Goal: Task Accomplishment & Management: Use online tool/utility

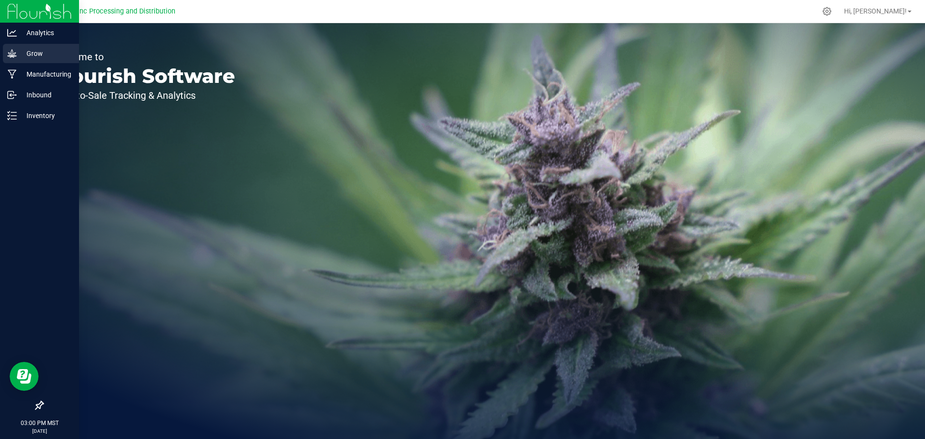
click at [17, 57] on p "Grow" at bounding box center [46, 54] width 58 height 12
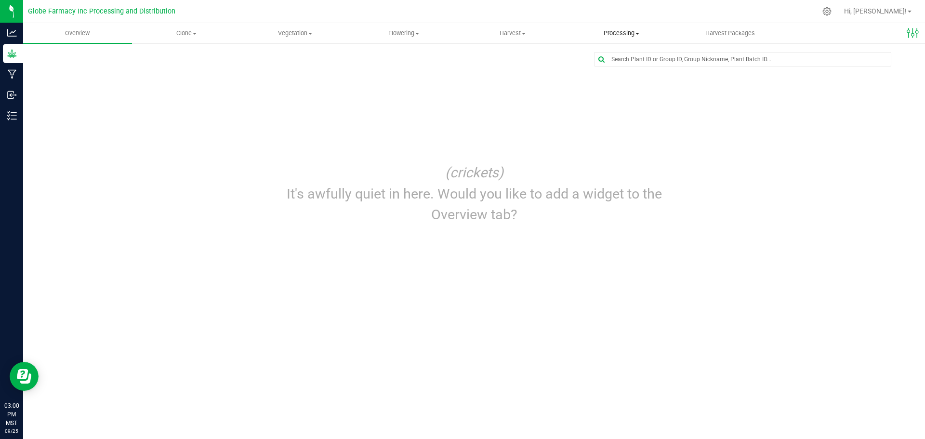
click at [602, 31] on span "Processing" at bounding box center [622, 33] width 108 height 9
click at [594, 67] on span "Processing harvests" at bounding box center [611, 70] width 89 height 8
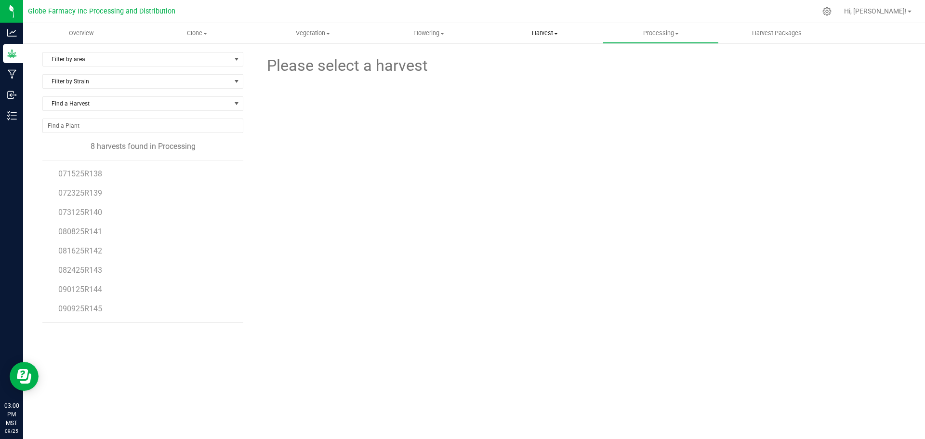
click at [531, 33] on span "Harvest" at bounding box center [545, 33] width 115 height 9
click at [547, 56] on li "Harvests" at bounding box center [545, 59] width 116 height 12
click at [96, 193] on span "092525R147" at bounding box center [80, 192] width 44 height 9
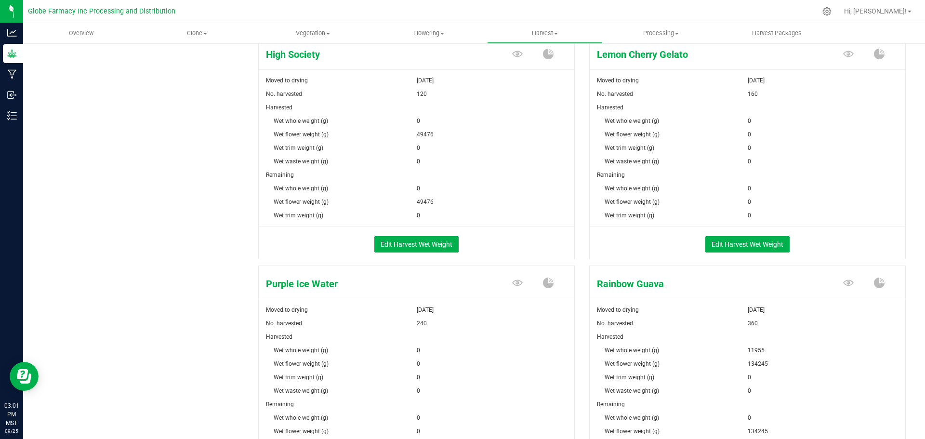
scroll to position [868, 0]
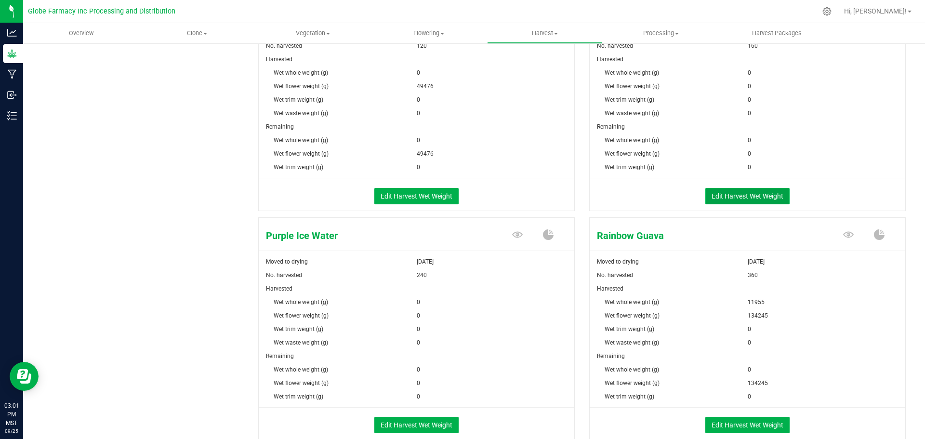
click at [720, 190] on button "Edit Harvest Wet Weight" at bounding box center [748, 196] width 84 height 16
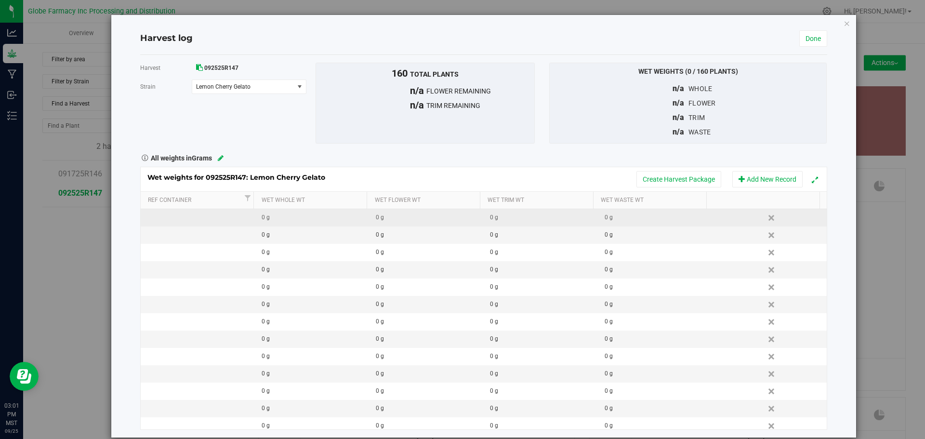
click at [415, 219] on div "0 g" at bounding box center [429, 217] width 107 height 9
type input "63195"
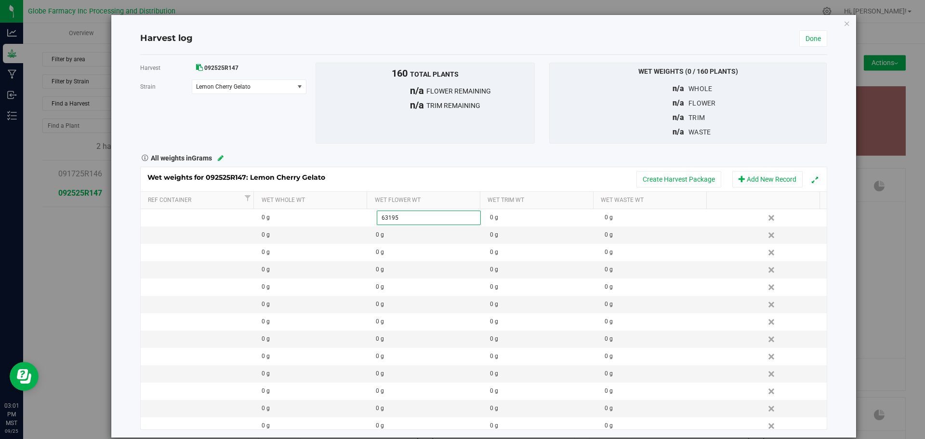
click at [496, 177] on div "Wet weights for 092525R147: Lemon Cherry Gelato Create Harvest Package Add New …" at bounding box center [483, 298] width 687 height 263
click at [800, 44] on link "Done" at bounding box center [814, 38] width 28 height 16
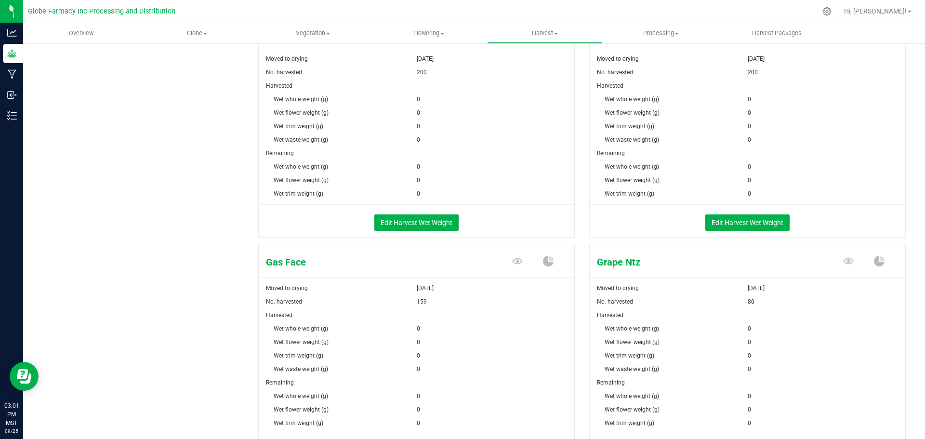
scroll to position [386, 0]
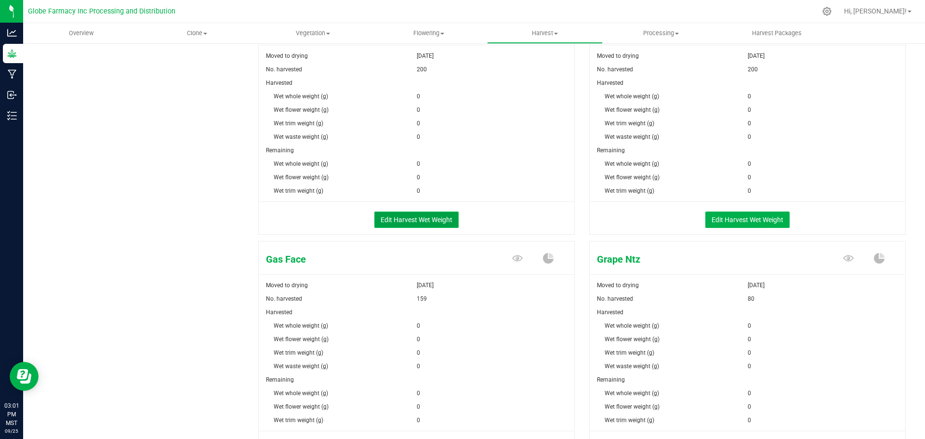
click at [411, 218] on button "Edit Harvest Wet Weight" at bounding box center [417, 220] width 84 height 16
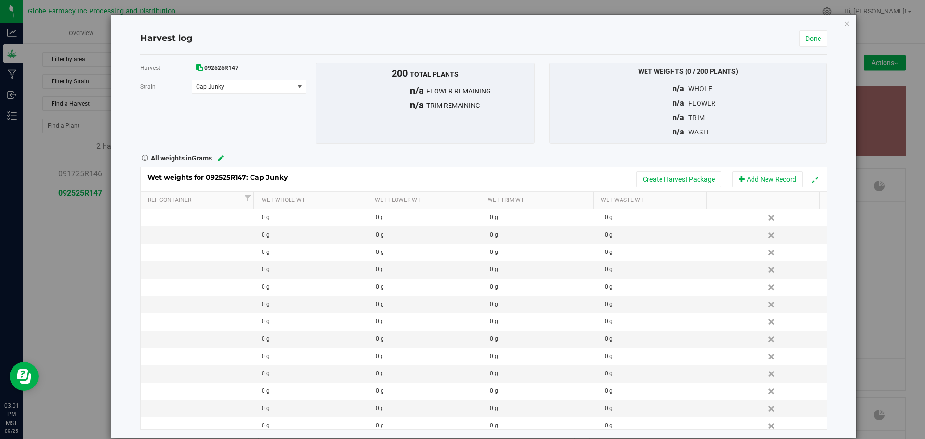
click at [395, 220] on div "0 g" at bounding box center [429, 217] width 107 height 9
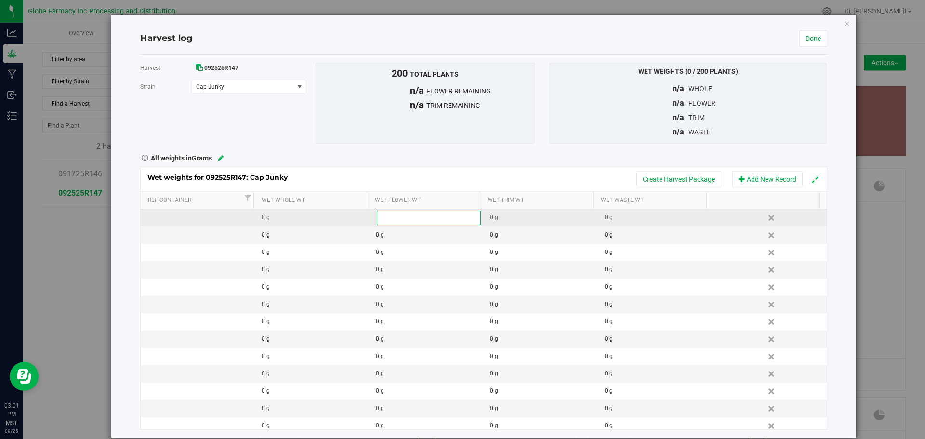
type input "83880"
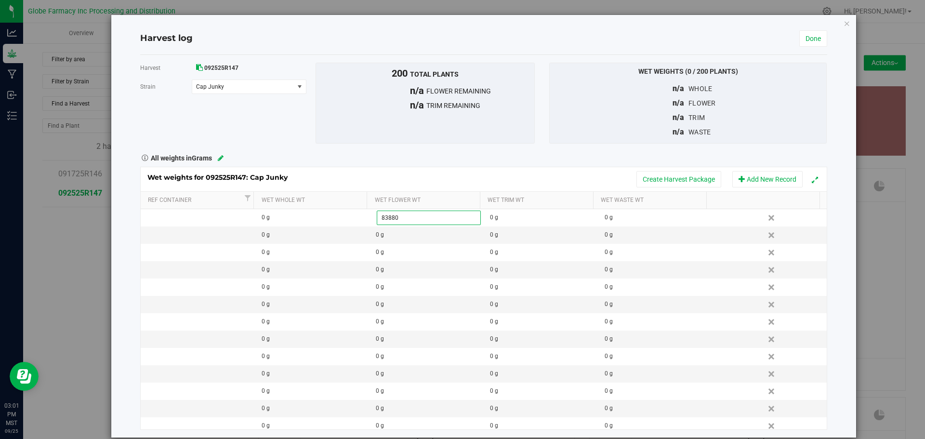
click at [397, 176] on div "Wet weights for 092525R147: Cap Junky Create Harvest Package Add New Record Ref…" at bounding box center [483, 298] width 687 height 263
click at [800, 39] on link "Done" at bounding box center [814, 38] width 28 height 16
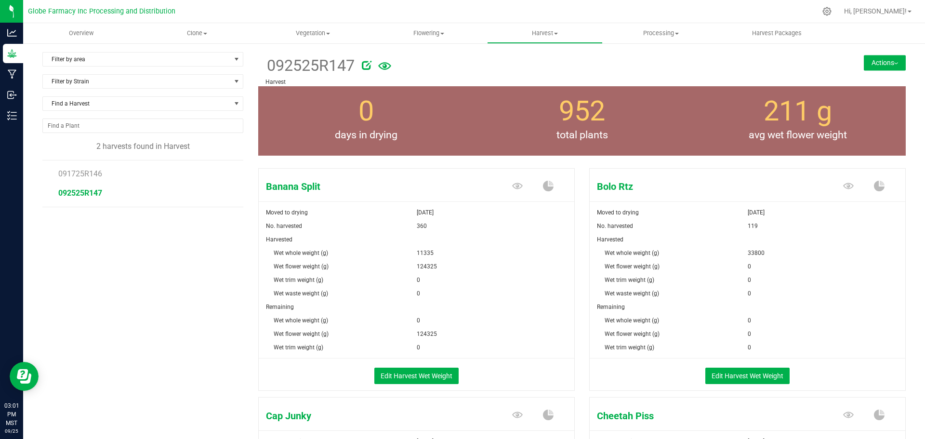
click at [731, 66] on div at bounding box center [580, 63] width 436 height 19
